Goal: Task Accomplishment & Management: Use online tool/utility

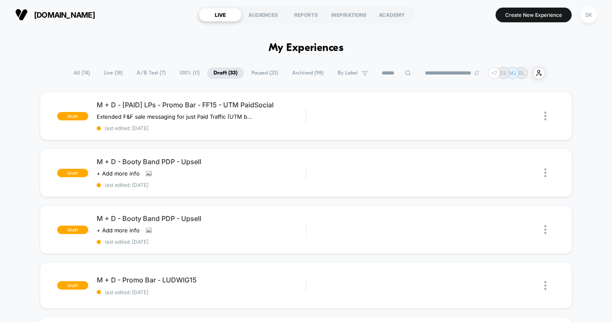
click at [173, 75] on span "100% ( 11 )" at bounding box center [189, 72] width 33 height 11
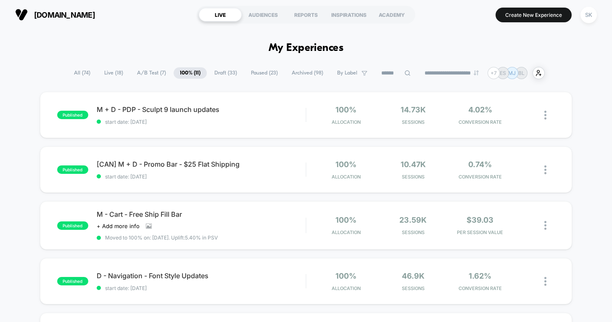
click at [226, 76] on span "Draft ( 33 )" at bounding box center [225, 72] width 35 height 11
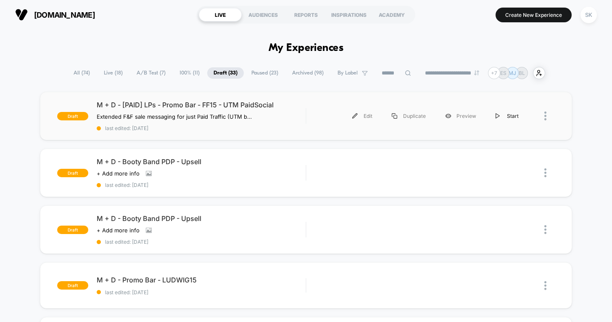
click at [504, 117] on div "Start" at bounding box center [507, 115] width 42 height 19
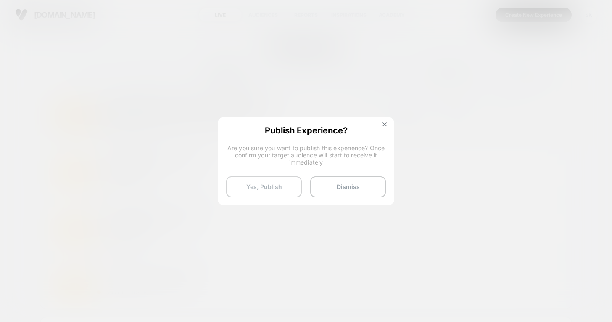
click at [258, 190] on button "Yes, Publish" at bounding box center [264, 186] width 76 height 21
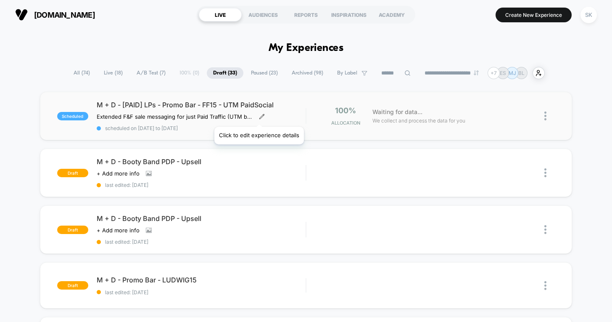
click at [259, 116] on icon at bounding box center [262, 117] width 6 height 6
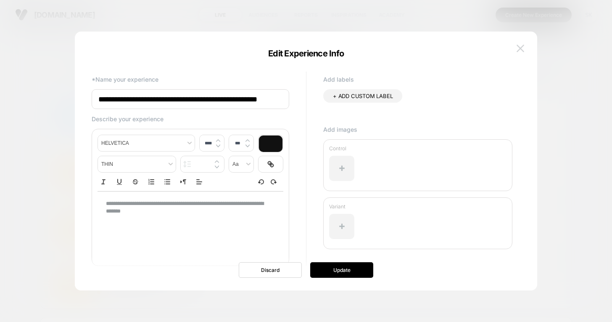
click at [520, 48] on img at bounding box center [521, 48] width 8 height 7
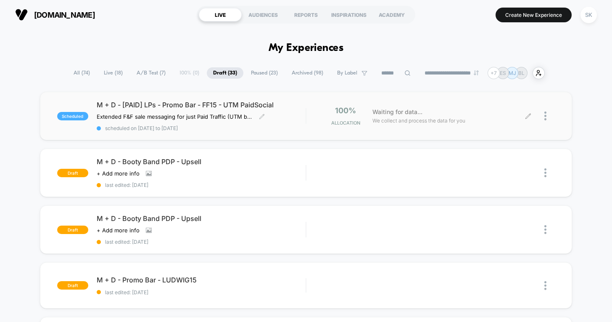
click at [526, 121] on div "Waiting for data... We collect and process the data for you" at bounding box center [448, 116] width 160 height 20
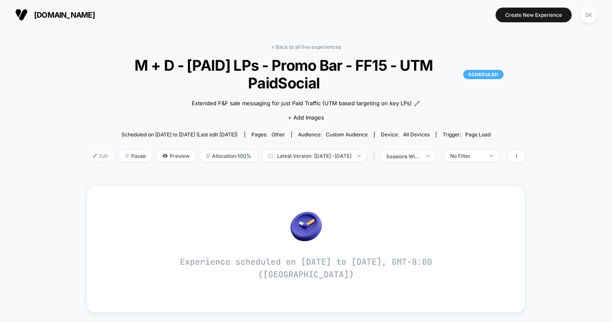
click at [91, 150] on span "Edit" at bounding box center [101, 155] width 28 height 11
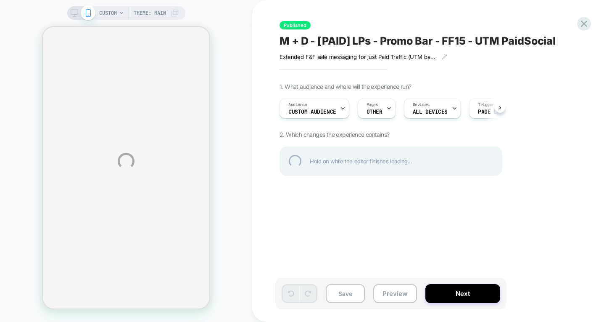
click at [451, 288] on div "CUSTOM Theme: MAIN Published M + D - [PAID] LPs - Promo Bar - FF15 - UTM PaidSo…" at bounding box center [306, 161] width 612 height 322
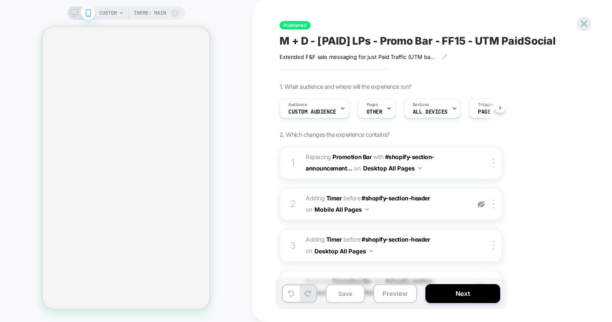
scroll to position [0, 0]
click at [456, 296] on button "Next" at bounding box center [462, 293] width 75 height 19
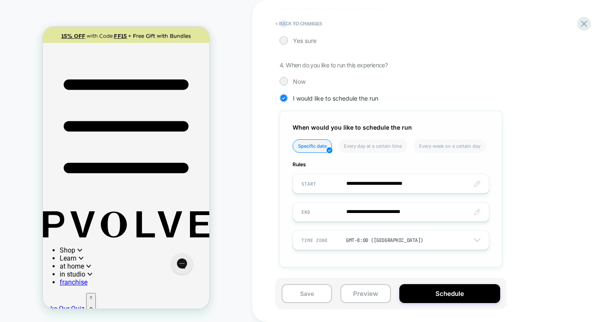
scroll to position [0, 0]
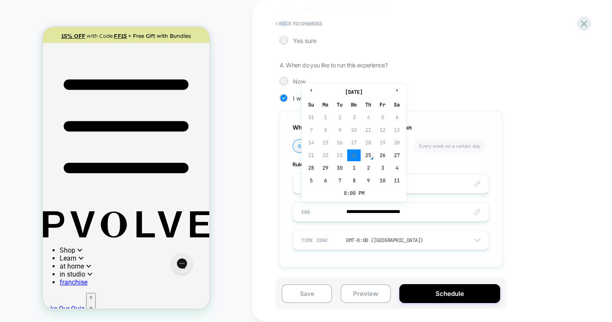
click at [353, 215] on input "**********" at bounding box center [391, 212] width 196 height 20
click at [310, 181] on td "5" at bounding box center [310, 180] width 13 height 12
type input "**********"
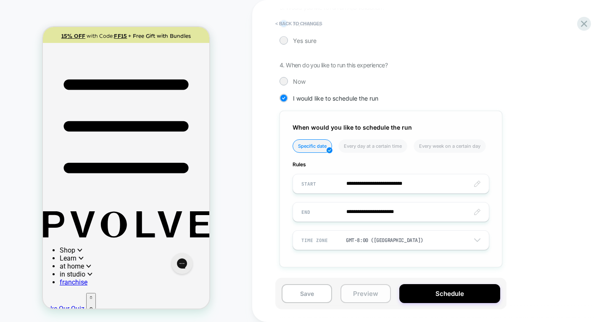
drag, startPoint x: 303, startPoint y: 296, endPoint x: 342, endPoint y: 294, distance: 39.6
click at [301, 295] on button "Save" at bounding box center [307, 293] width 50 height 19
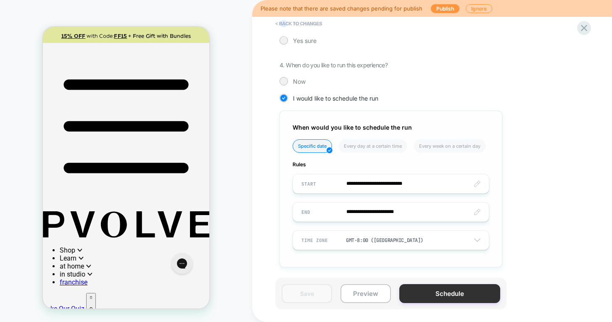
click at [471, 292] on button "Schedule" at bounding box center [449, 293] width 101 height 19
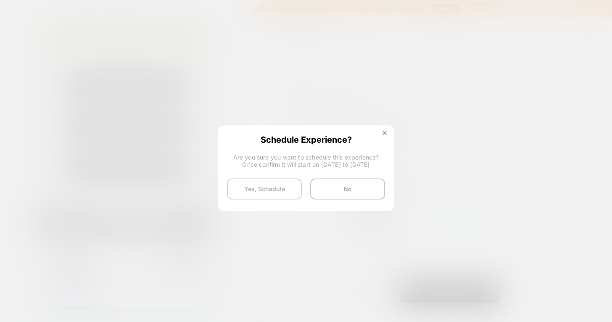
click at [271, 188] on button "Yes, Schedule" at bounding box center [264, 188] width 75 height 21
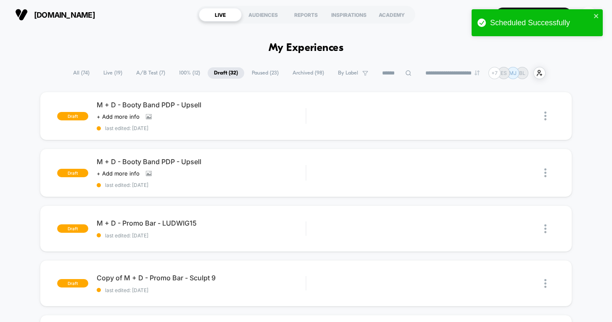
click at [181, 76] on span "100% ( 12 )" at bounding box center [190, 72] width 34 height 11
